Goal: Information Seeking & Learning: Learn about a topic

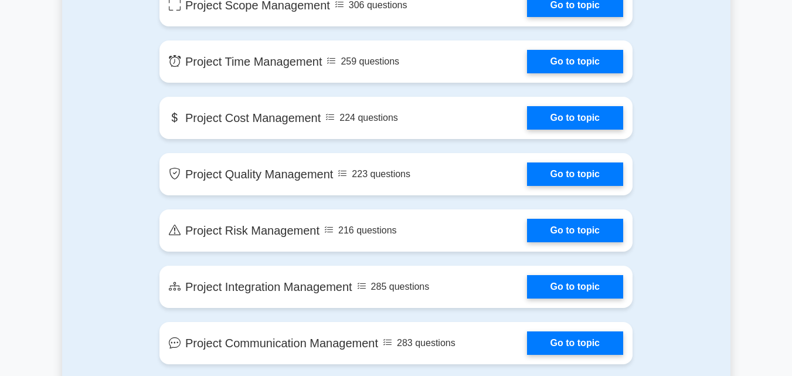
scroll to position [727, 0]
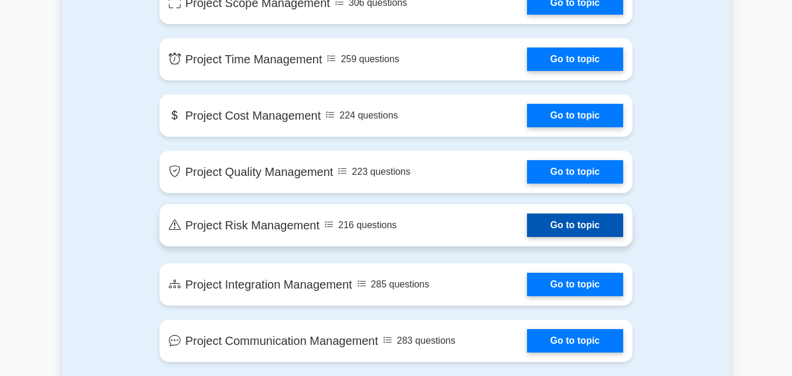
click at [562, 224] on link "Go to topic" at bounding box center [575, 224] width 96 height 23
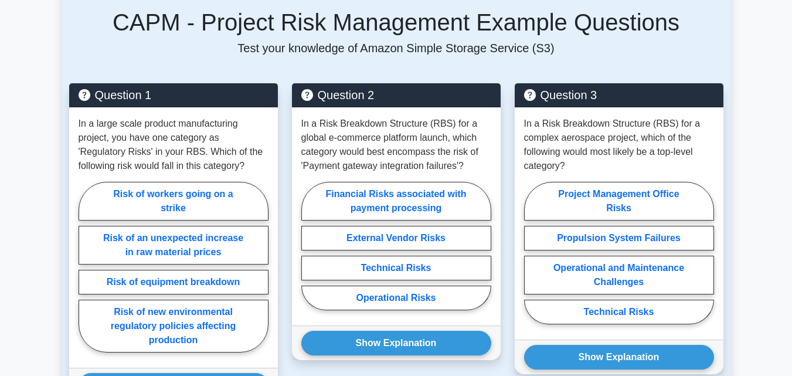
scroll to position [844, 0]
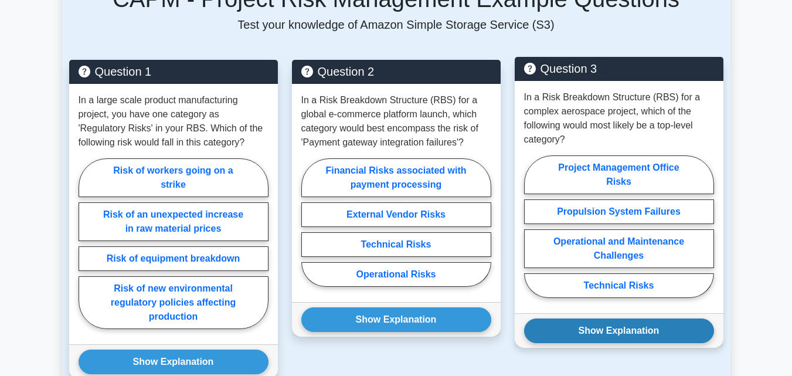
click at [626, 318] on button "Show Explanation" at bounding box center [619, 330] width 190 height 25
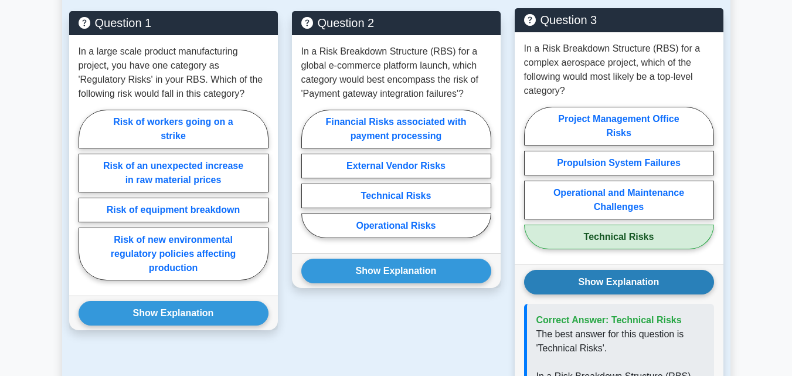
scroll to position [891, 0]
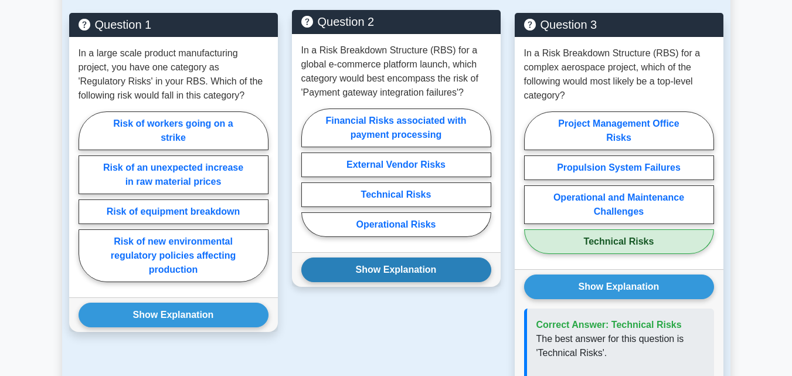
click at [434, 257] on button "Show Explanation" at bounding box center [396, 269] width 190 height 25
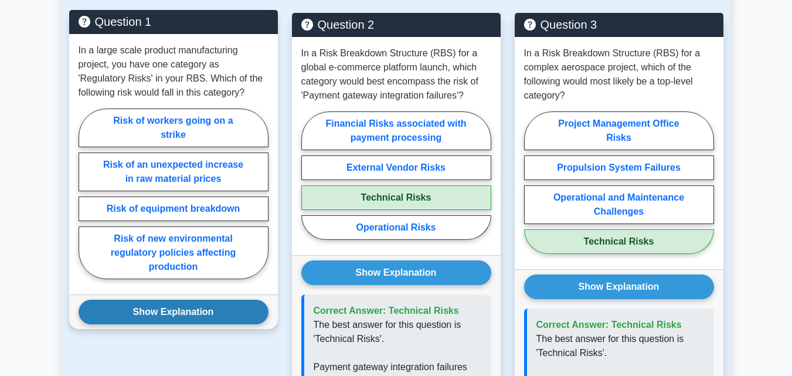
click at [223, 299] on button "Show Explanation" at bounding box center [174, 311] width 190 height 25
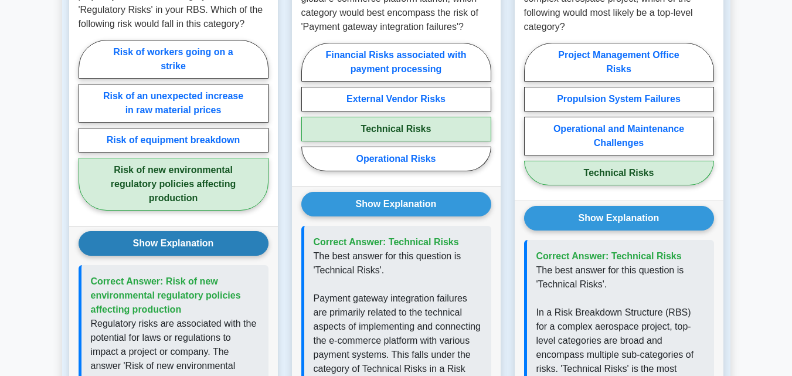
scroll to position [961, 0]
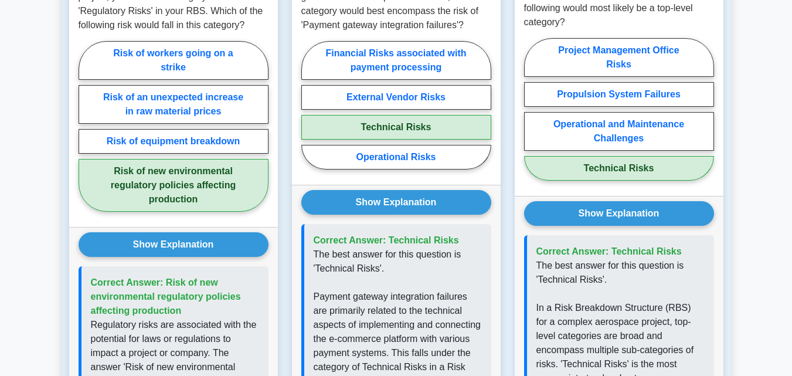
click at [585, 156] on label "Technical Risks" at bounding box center [619, 168] width 190 height 25
click at [532, 117] on input "Technical Risks" at bounding box center [528, 113] width 8 height 8
radio input "true"
click at [524, 109] on input "Project Management Office Risks" at bounding box center [528, 113] width 8 height 8
radio input "true"
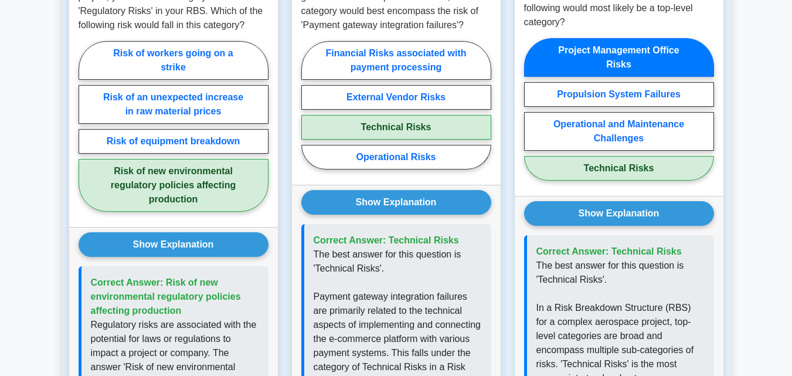
click at [524, 109] on input "Propulsion System Failures" at bounding box center [528, 113] width 8 height 8
radio input "true"
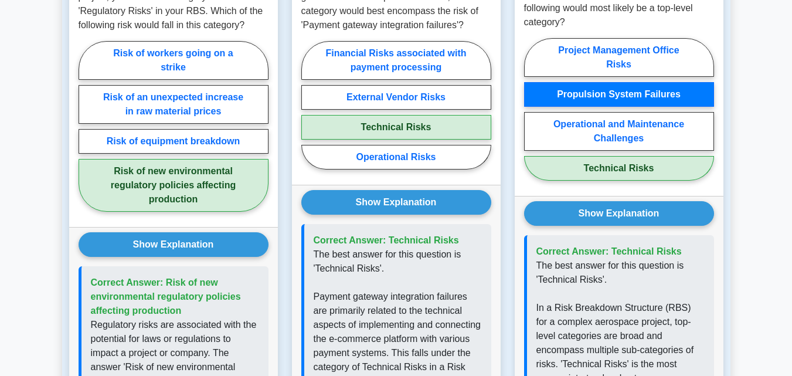
click at [524, 109] on input "Operational and Maintenance Challenges" at bounding box center [528, 113] width 8 height 8
radio input "true"
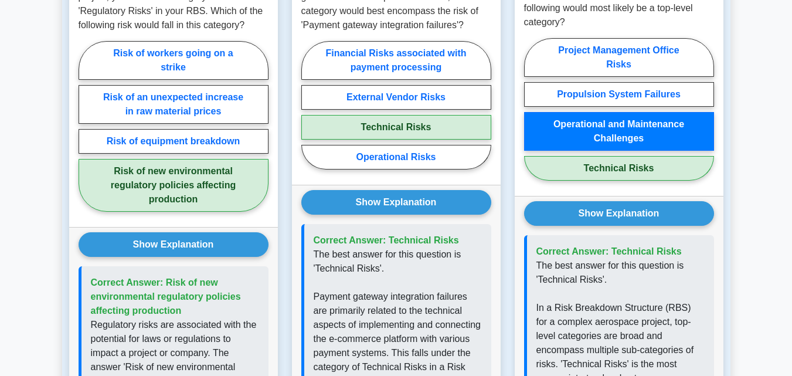
click at [524, 109] on input "Technical Risks" at bounding box center [528, 113] width 8 height 8
radio input "true"
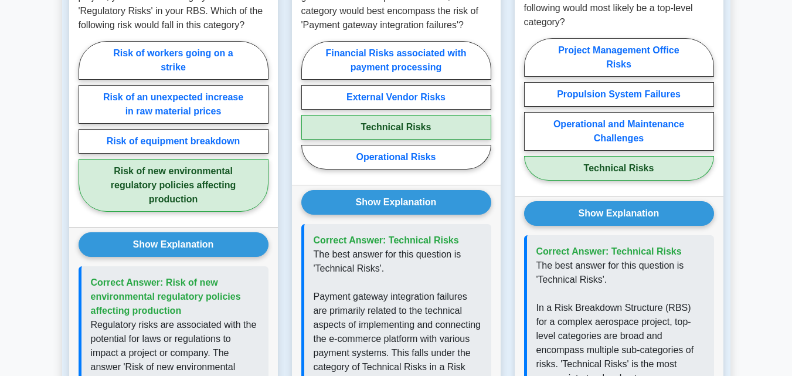
click at [524, 109] on input "Project Management Office Risks" at bounding box center [528, 113] width 8 height 8
radio input "true"
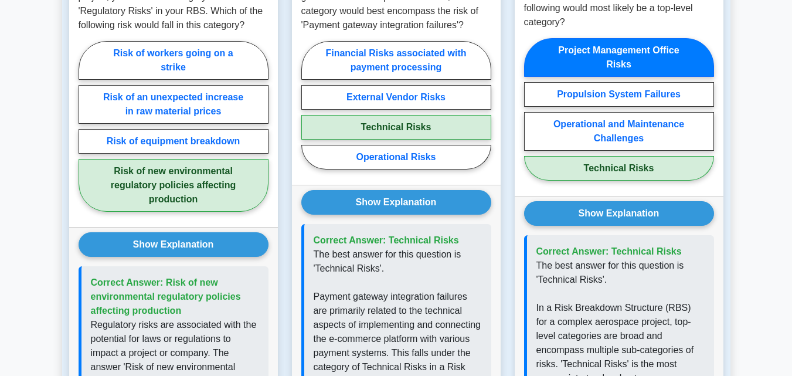
click at [524, 109] on input "Propulsion System Failures" at bounding box center [528, 113] width 8 height 8
radio input "true"
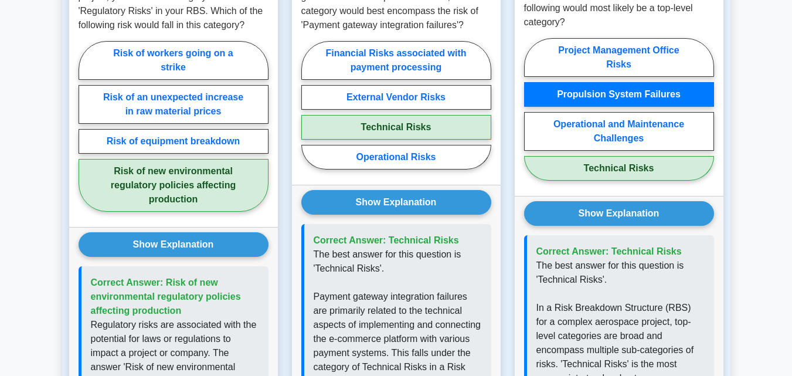
click at [524, 109] on input "Operational and Maintenance Challenges" at bounding box center [528, 113] width 8 height 8
radio input "true"
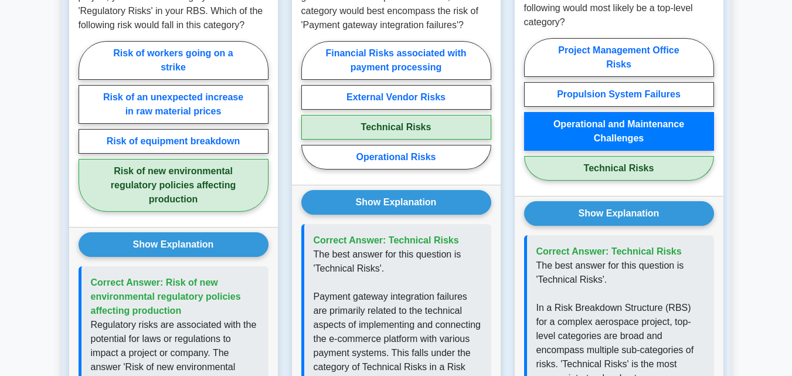
click at [524, 109] on input "Technical Risks" at bounding box center [528, 113] width 8 height 8
radio input "true"
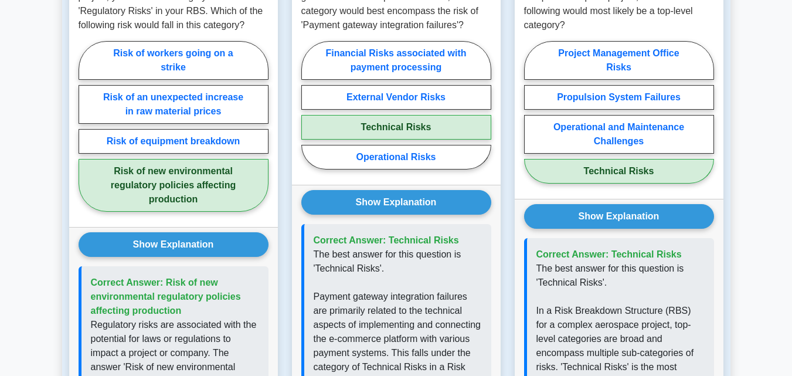
click at [750, 228] on main "Back to Certified Associate in Project Management (CAPM) Test Flashcards Projec…" at bounding box center [396, 328] width 792 height 2505
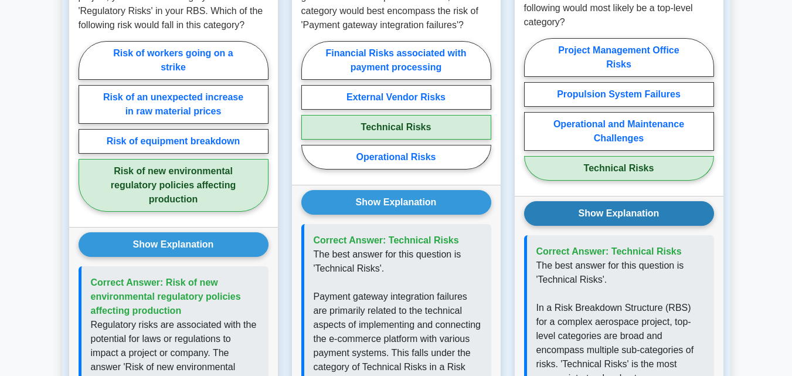
click at [663, 201] on button "Show Explanation" at bounding box center [619, 213] width 190 height 25
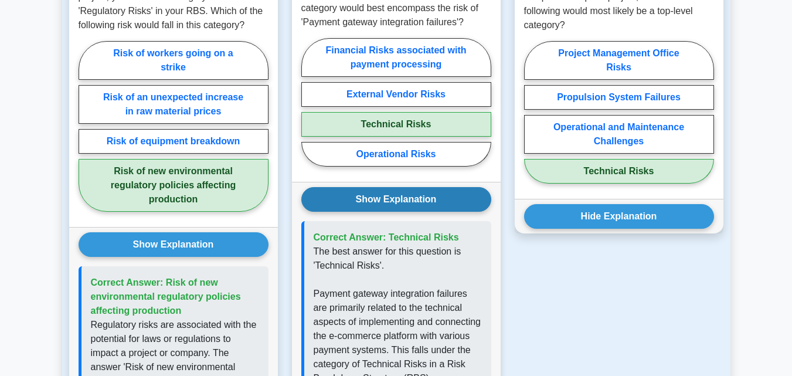
click at [437, 187] on button "Show Explanation" at bounding box center [396, 199] width 190 height 25
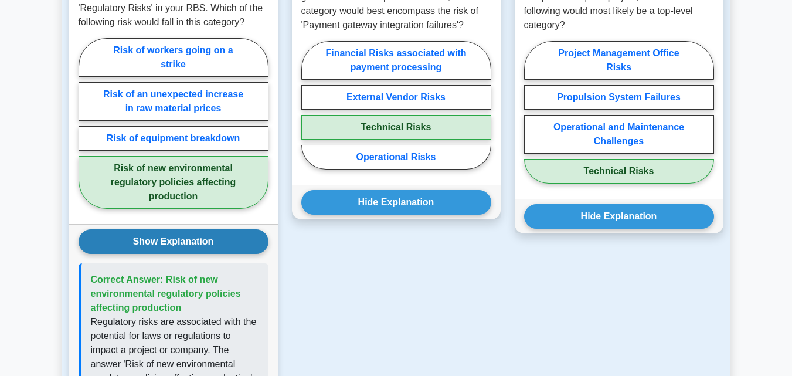
click at [205, 229] on button "Show Explanation" at bounding box center [174, 241] width 190 height 25
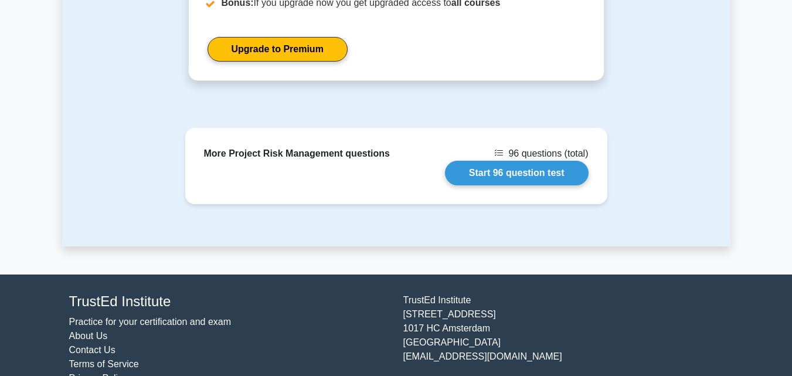
scroll to position [1453, 0]
